Goal: Communication & Community: Share content

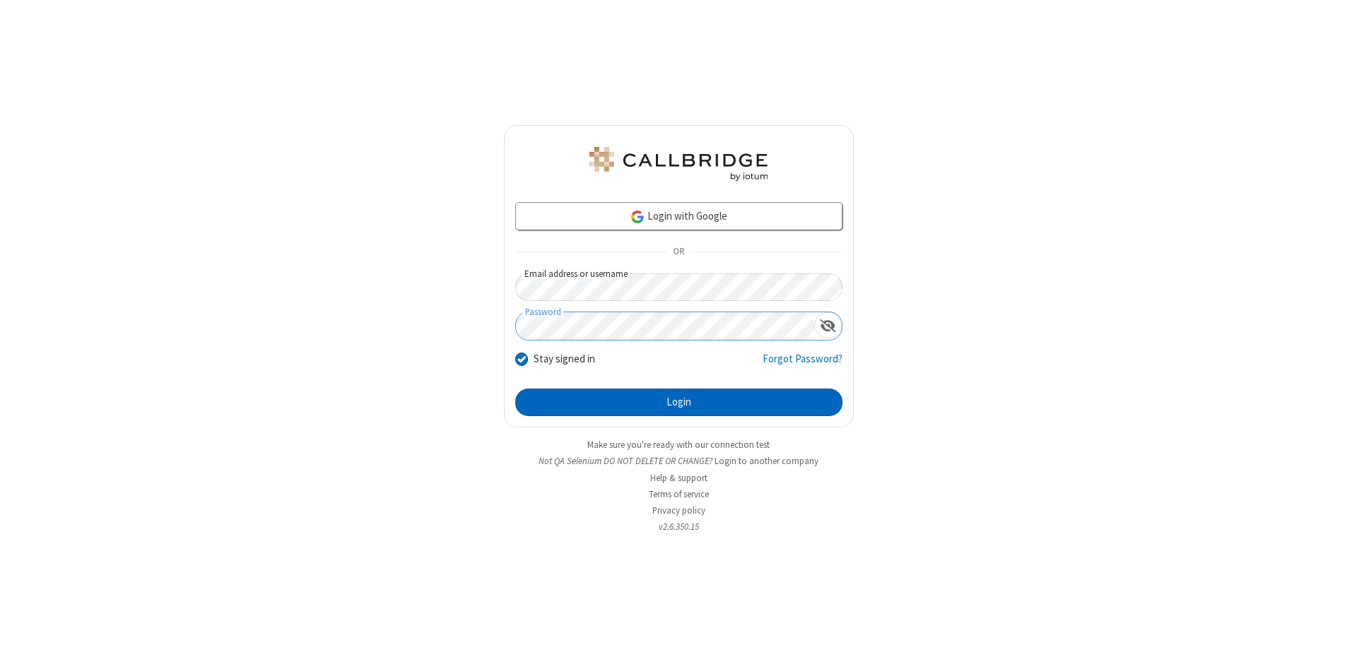
click at [678, 403] on button "Login" at bounding box center [678, 403] width 327 height 28
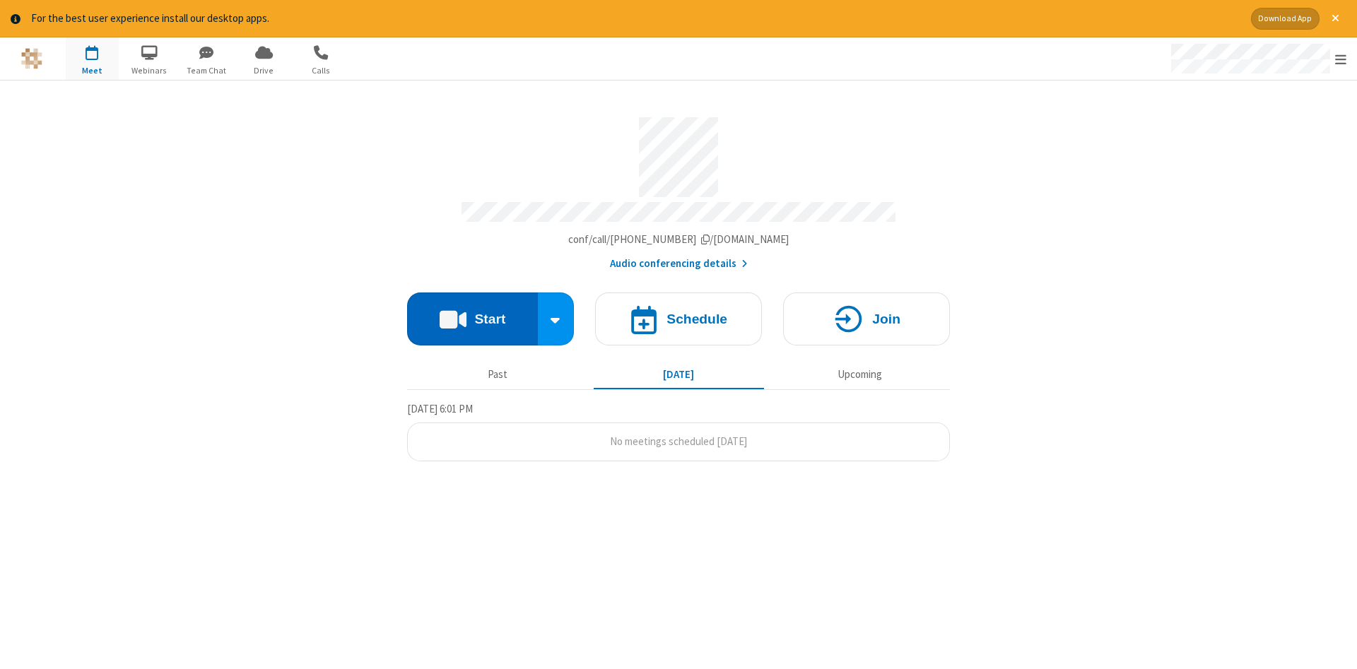
click at [472, 314] on button "Start" at bounding box center [472, 319] width 131 height 53
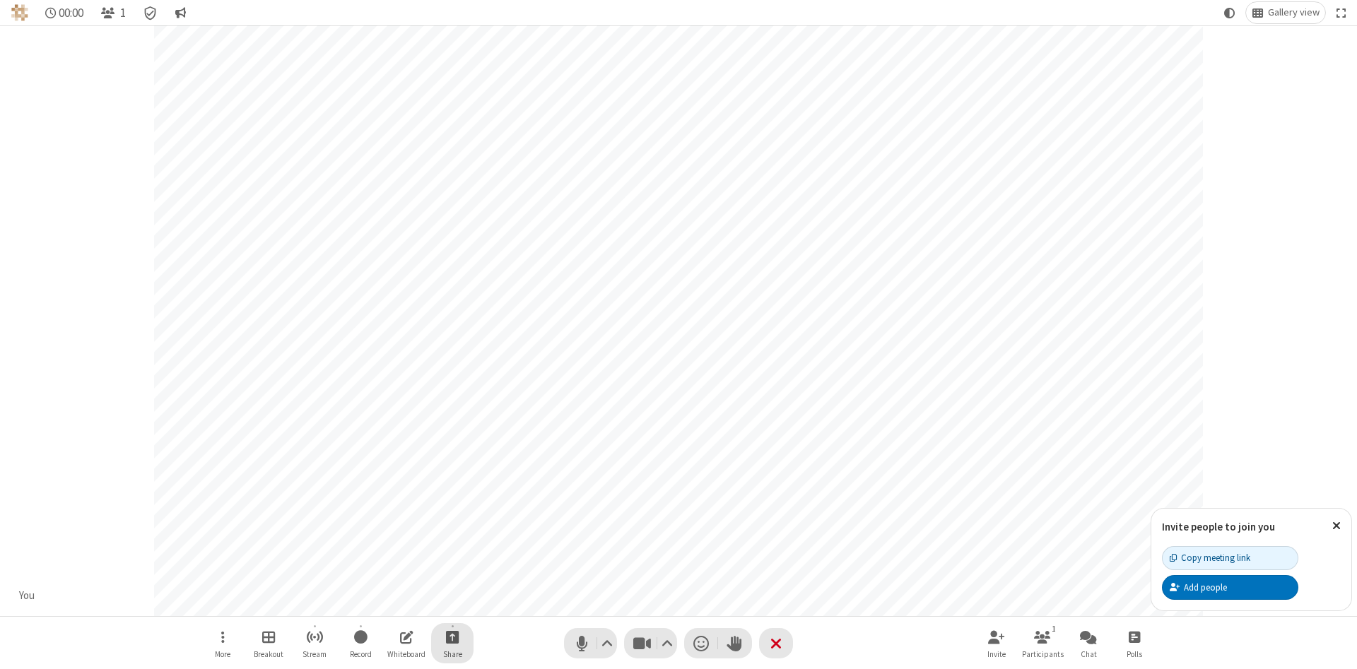
click at [452, 637] on span "Start sharing" at bounding box center [452, 637] width 13 height 18
click at [452, 550] on span "Share additional camera" at bounding box center [460, 554] width 105 height 12
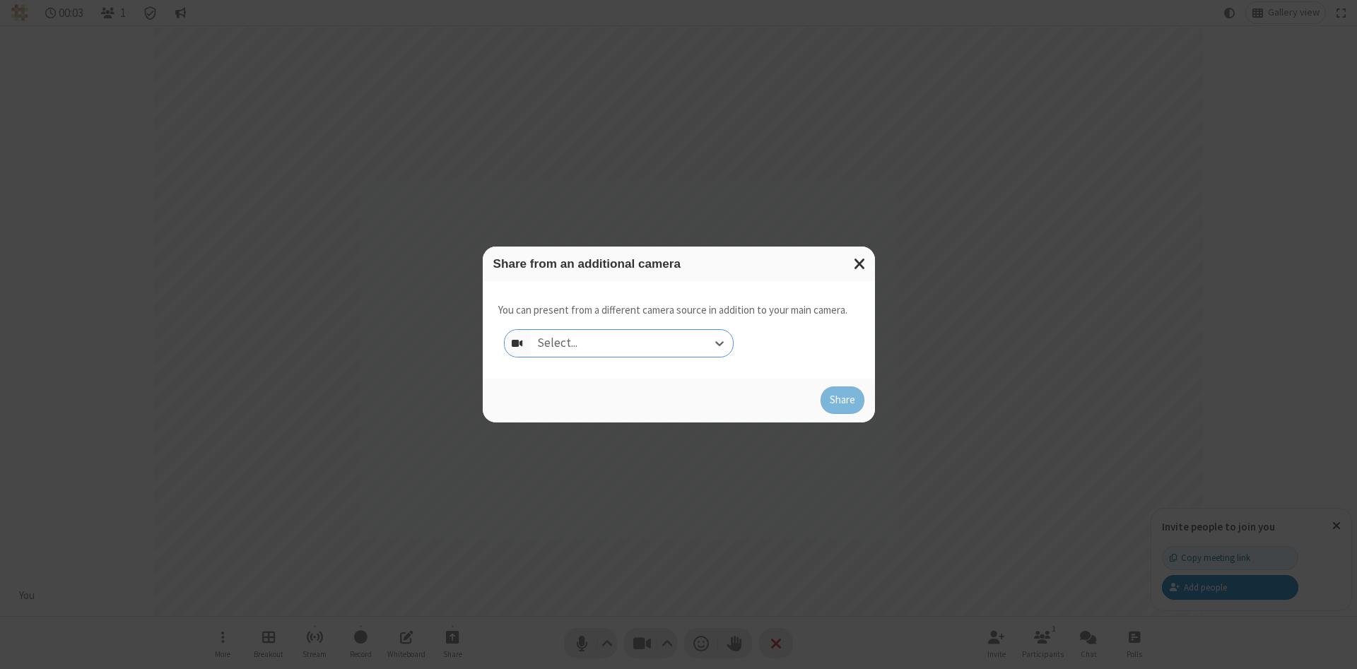
click at [631, 343] on div "Select..." at bounding box center [631, 343] width 203 height 27
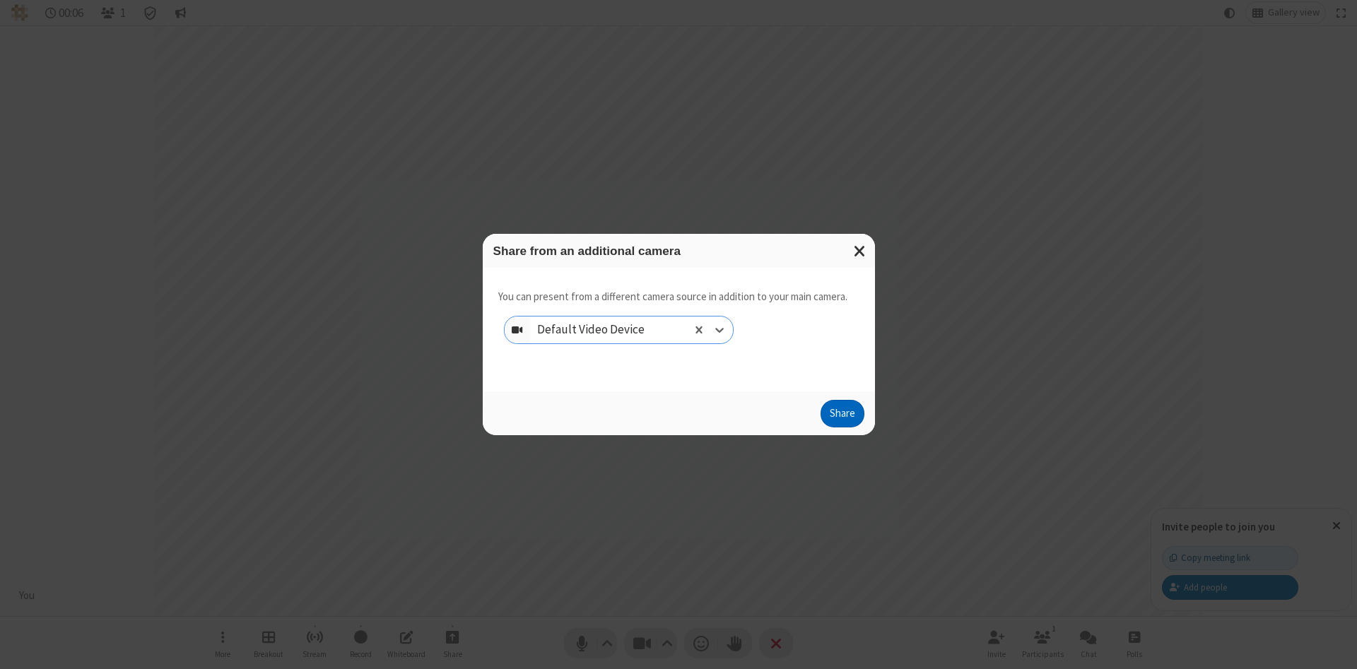
click at [842, 417] on button "Share" at bounding box center [842, 414] width 44 height 28
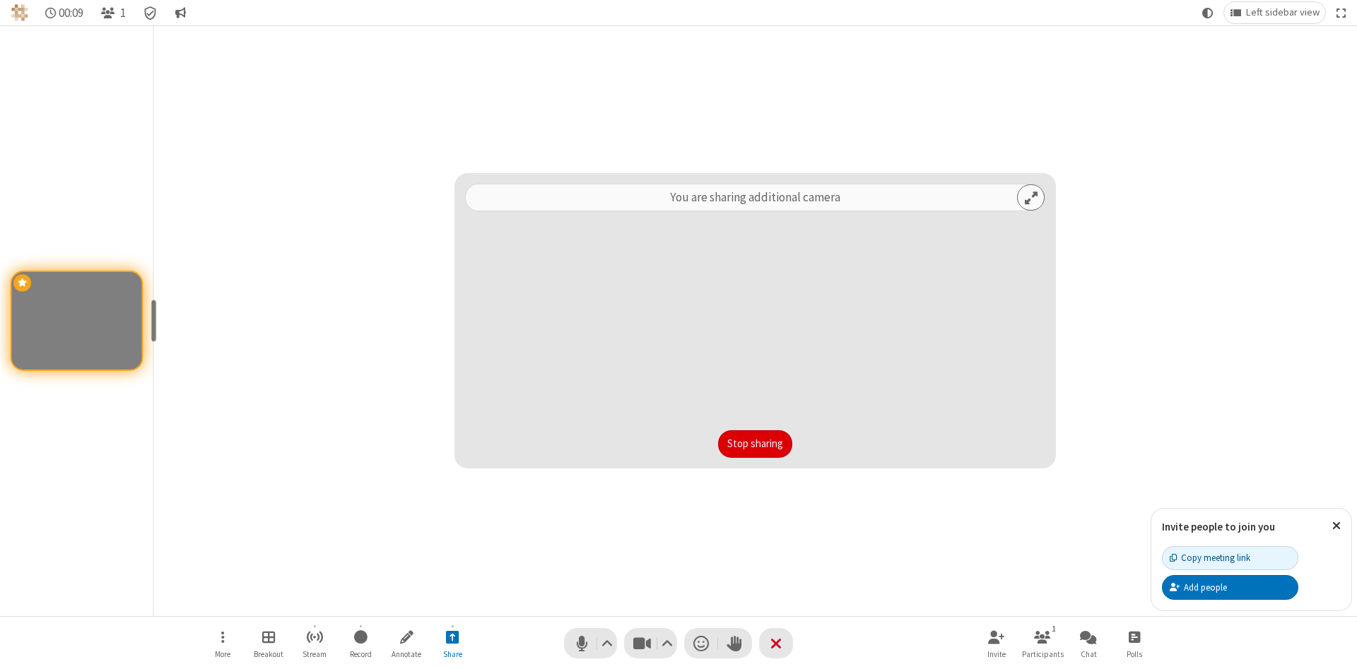
click at [755, 444] on button "Stop sharing" at bounding box center [755, 444] width 74 height 28
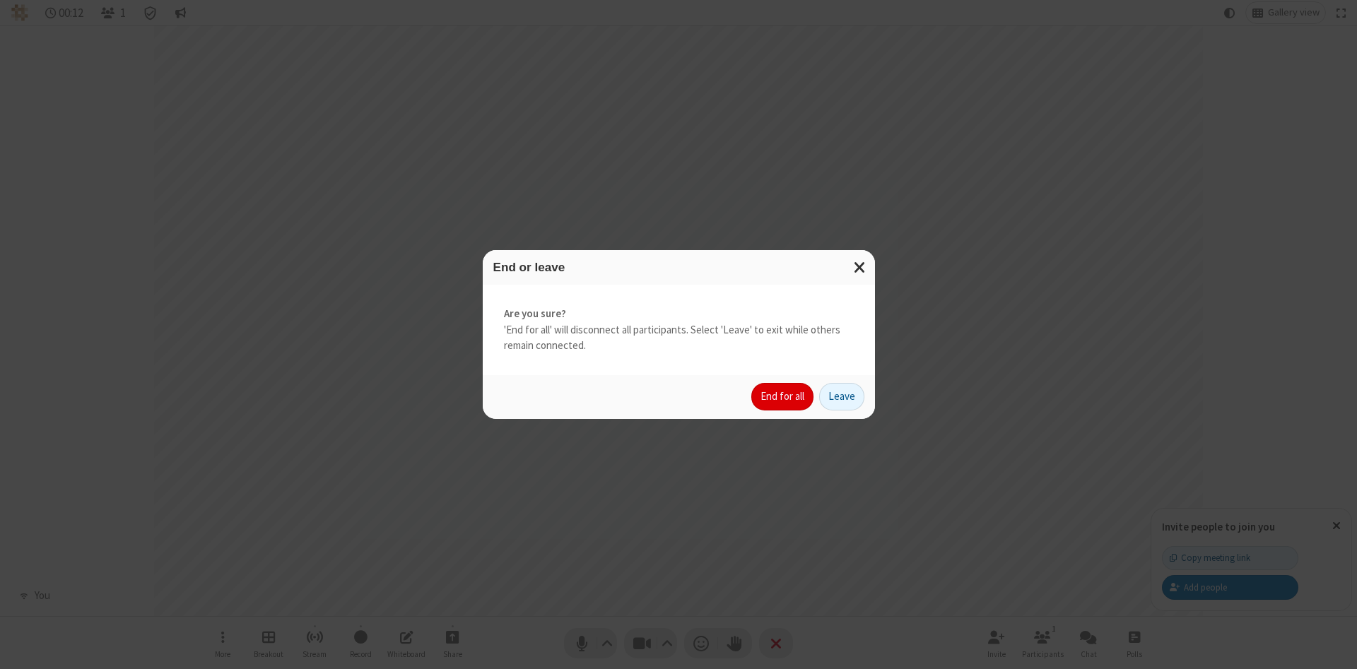
click at [783, 396] on button "End for all" at bounding box center [782, 397] width 62 height 28
